Goal: Entertainment & Leisure: Consume media (video, audio)

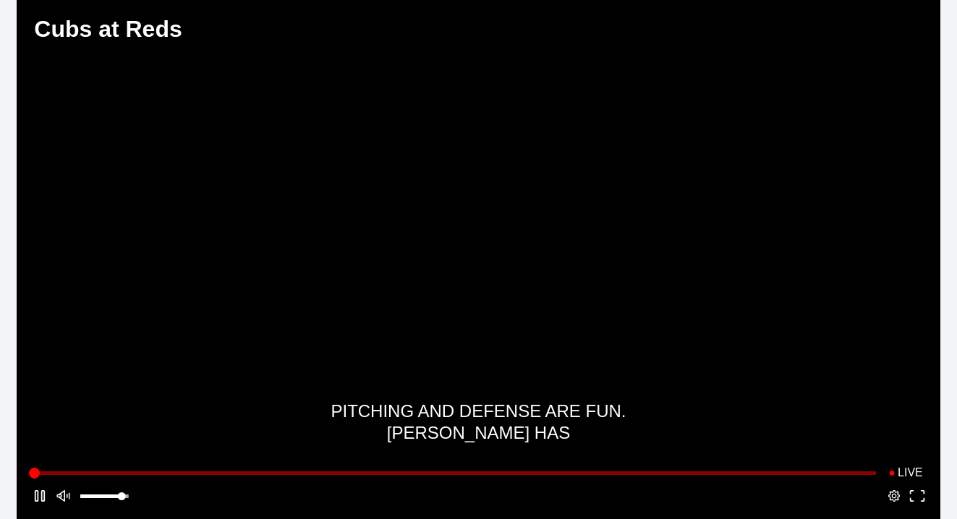
scroll to position [73, 0]
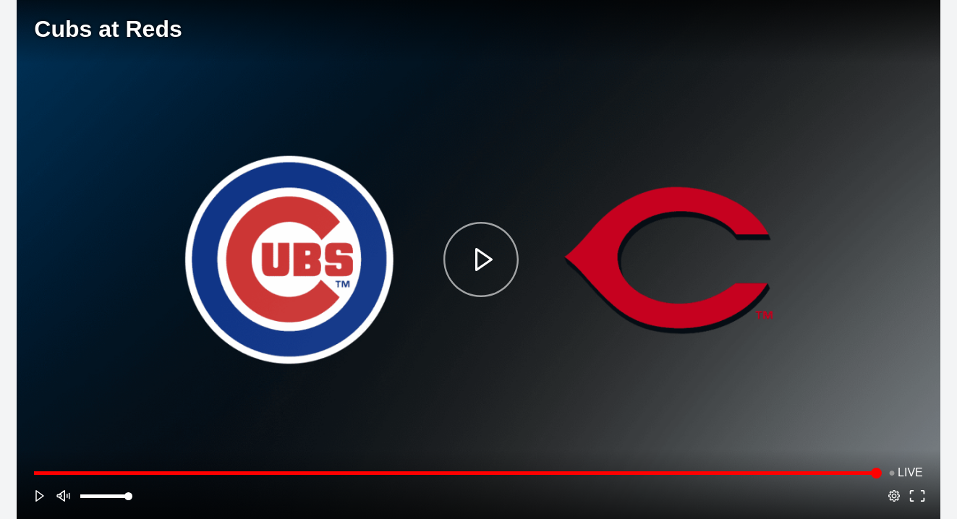
scroll to position [73, 0]
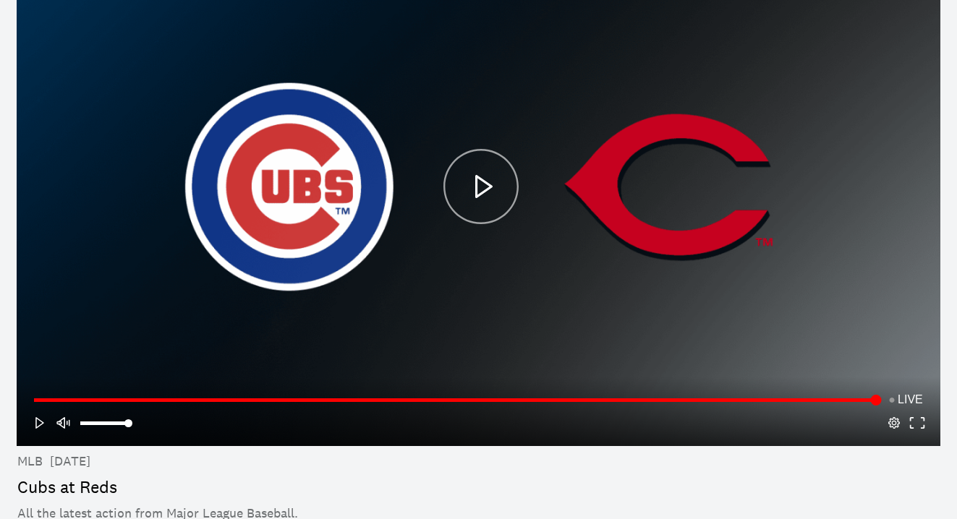
click at [484, 190] on div "Play" at bounding box center [481, 186] width 699 height 295
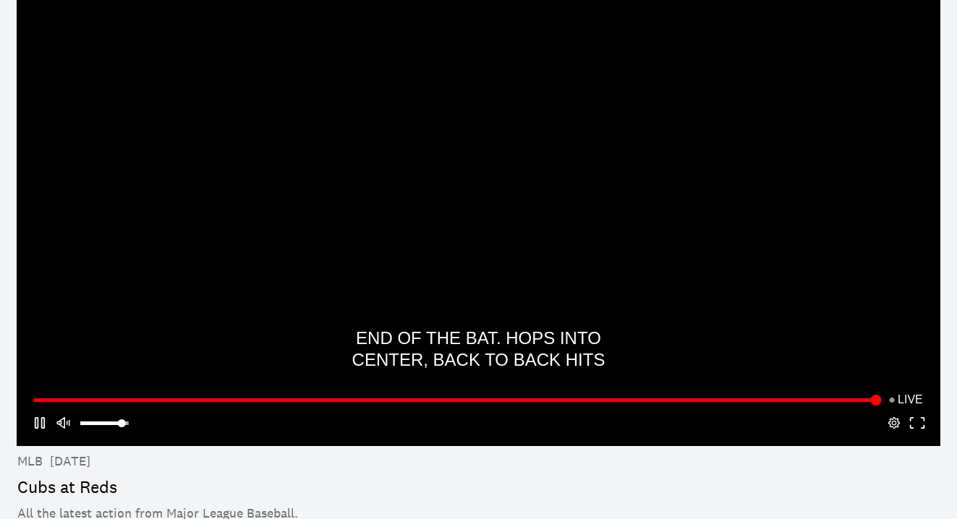
click at [906, 397] on span "Live" at bounding box center [905, 400] width 35 height 12
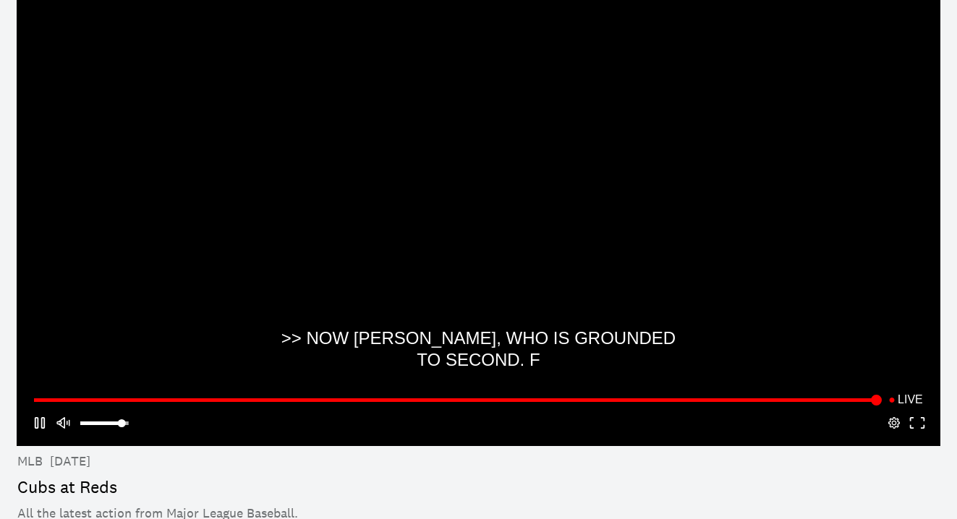
click at [930, 422] on div "**********" at bounding box center [478, 411] width 923 height 69
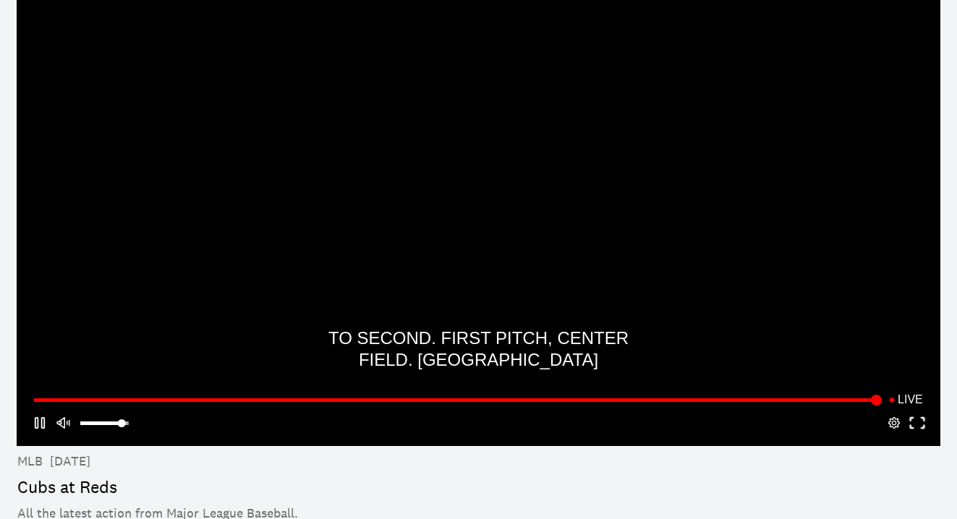
click at [914, 421] on button "Fullscreen" at bounding box center [917, 423] width 23 height 23
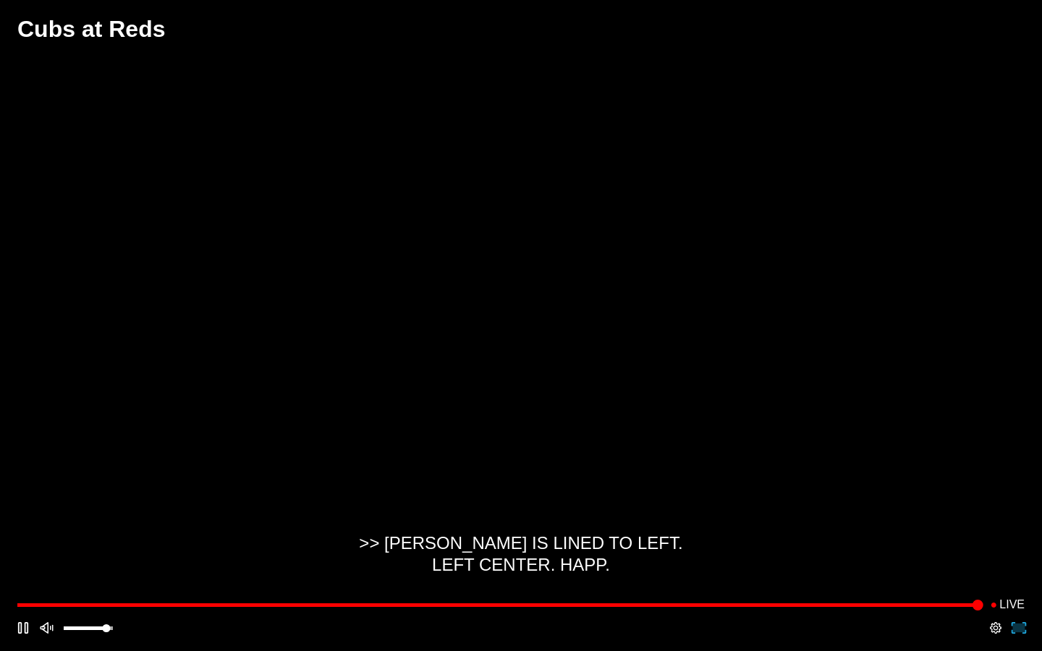
click at [956, 519] on button "Fullscreen" at bounding box center [1018, 627] width 23 height 23
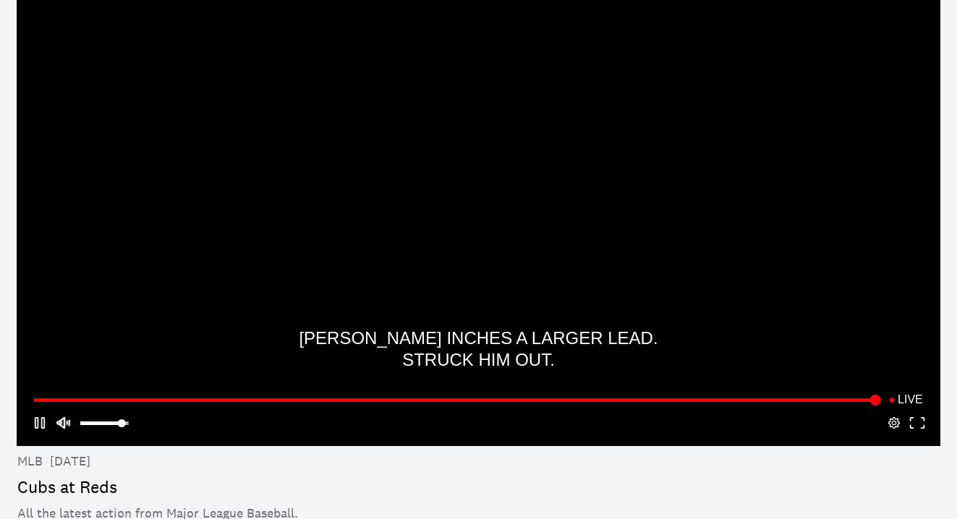
click at [64, 423] on button "Mute" at bounding box center [62, 423] width 23 height 23
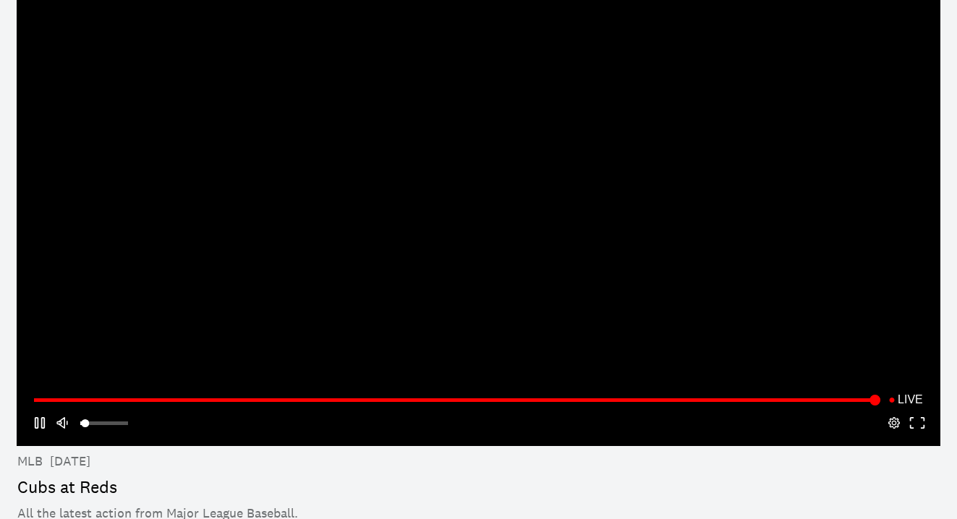
click at [85, 422] on div "Volume" at bounding box center [85, 424] width 8 height 8
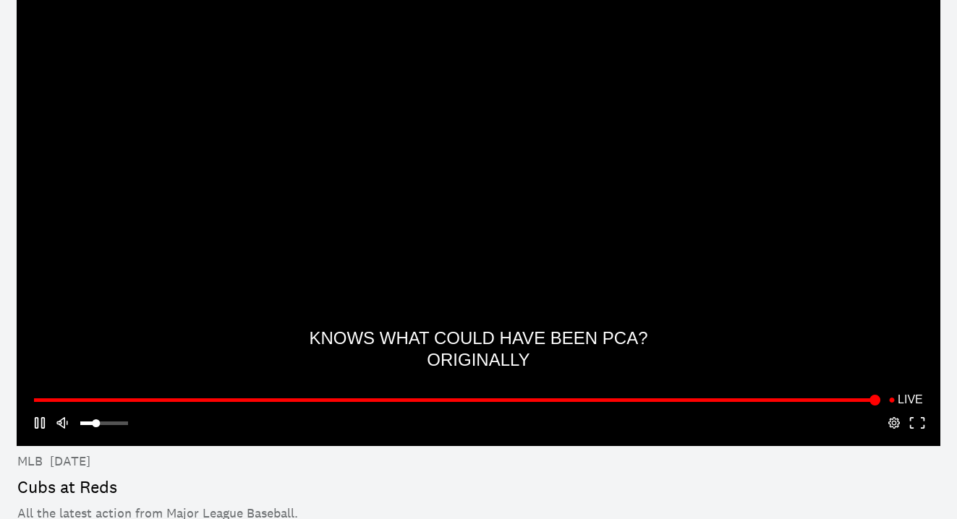
drag, startPoint x: 85, startPoint y: 421, endPoint x: 96, endPoint y: 424, distance: 11.2
click at [96, 424] on div "Volume" at bounding box center [96, 424] width 8 height 8
click at [61, 421] on button "Mute" at bounding box center [62, 423] width 23 height 23
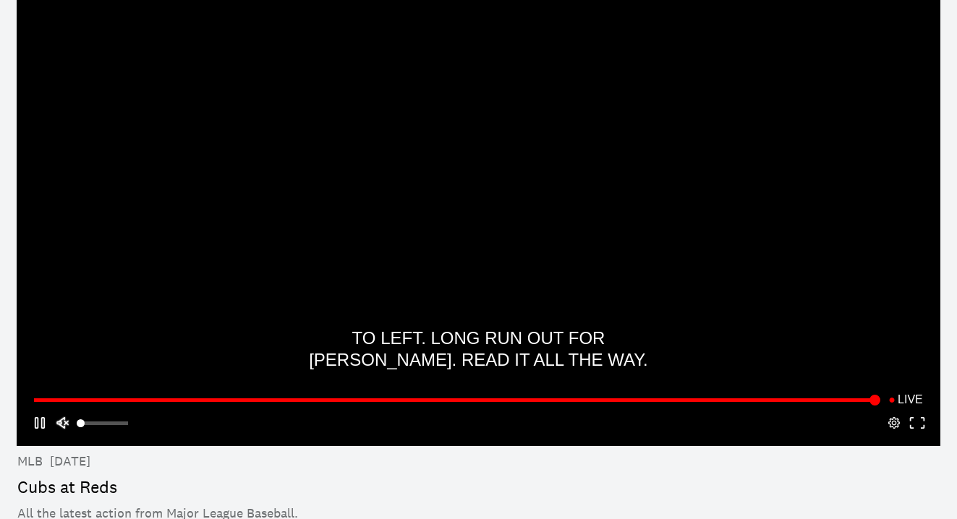
click at [63, 420] on button "Mute" at bounding box center [62, 423] width 23 height 23
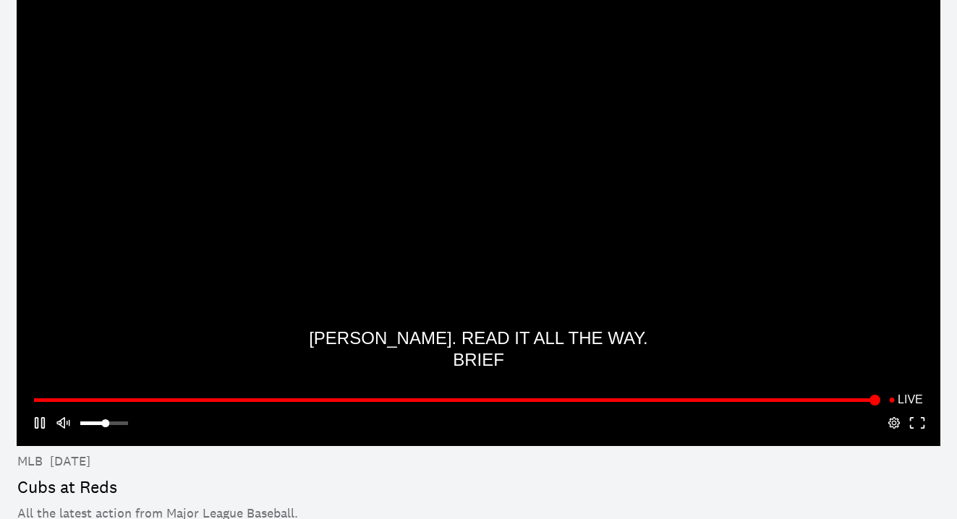
click at [106, 417] on div "Volume" at bounding box center [104, 417] width 48 height 0
click at [103, 420] on div "Volume" at bounding box center [104, 423] width 48 height 7
click at [100, 420] on div "Volume" at bounding box center [104, 423] width 48 height 7
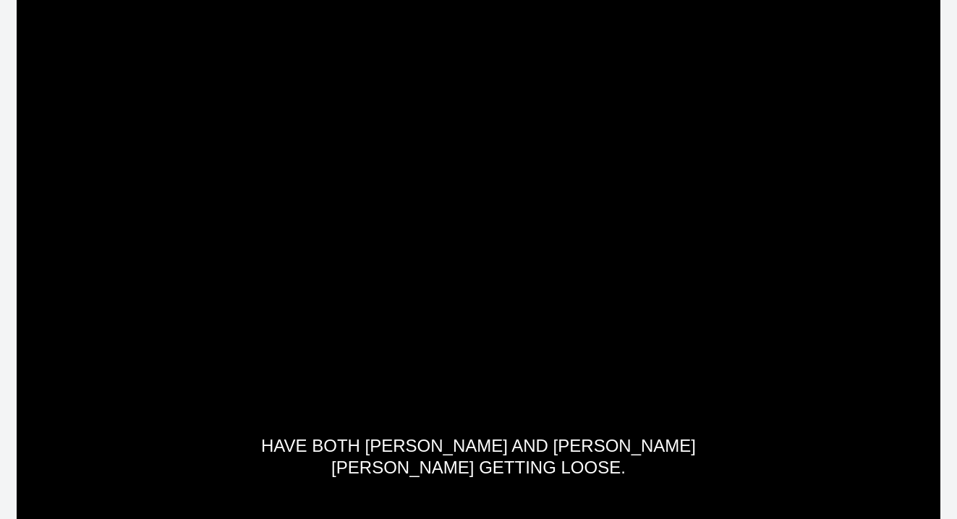
scroll to position [73, 0]
